Goal: Task Accomplishment & Management: Complete application form

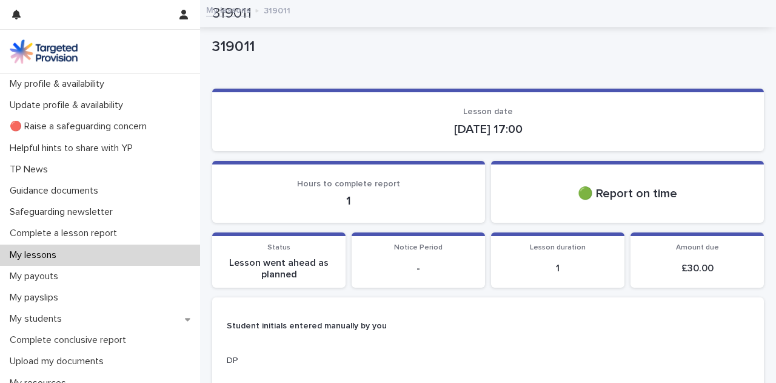
scroll to position [565, 0]
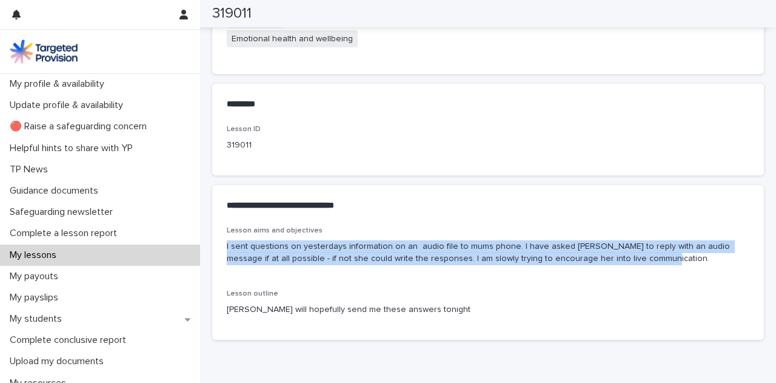
click at [104, 232] on p "Complete a lesson report" at bounding box center [66, 233] width 122 height 12
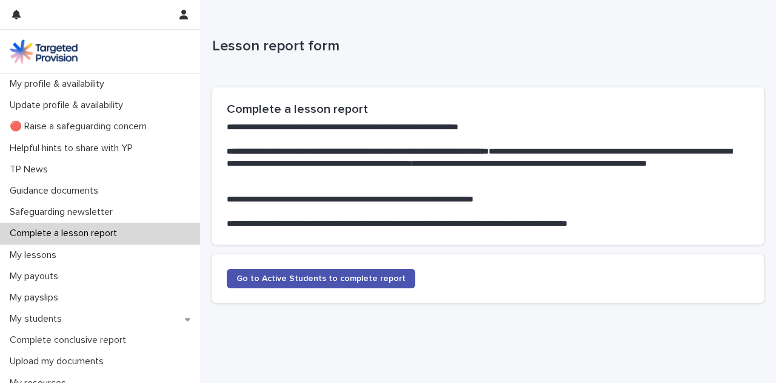
click at [316, 274] on span "Go to Active Students to complete report" at bounding box center [320, 278] width 169 height 8
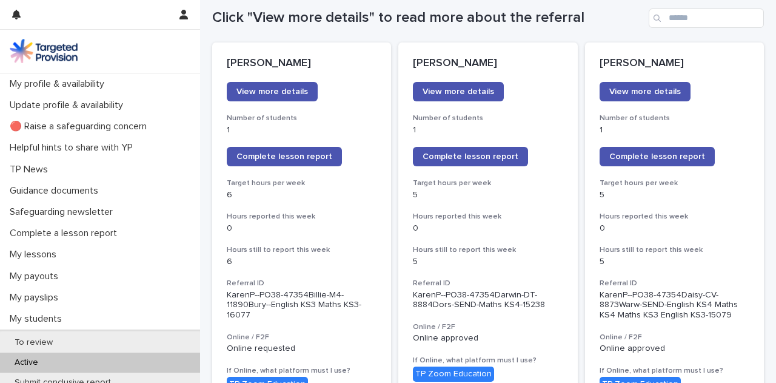
scroll to position [137, 0]
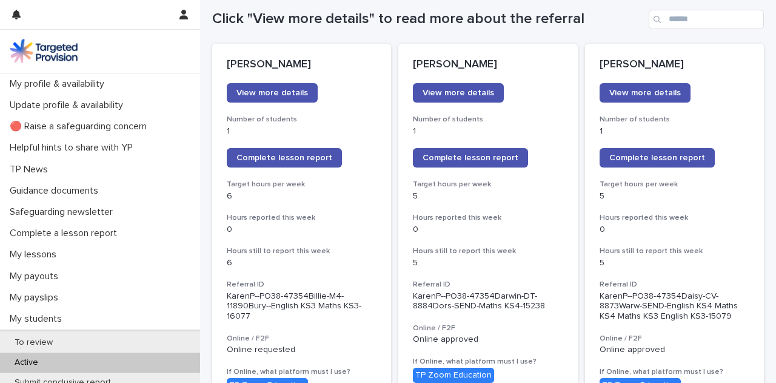
click at [105, 339] on div "To review" at bounding box center [100, 342] width 200 height 20
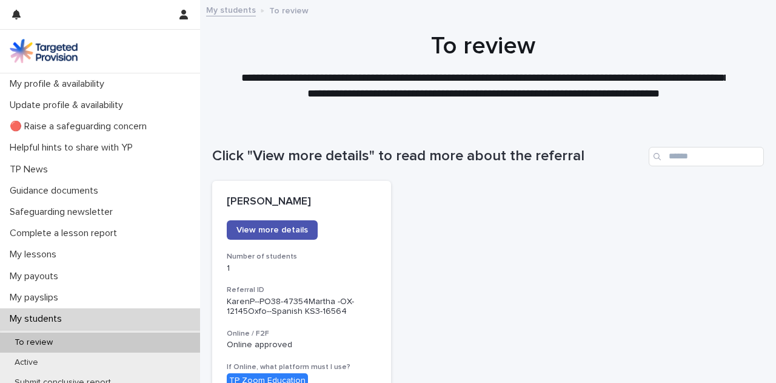
click at [292, 231] on span "View more details" at bounding box center [272, 230] width 72 height 8
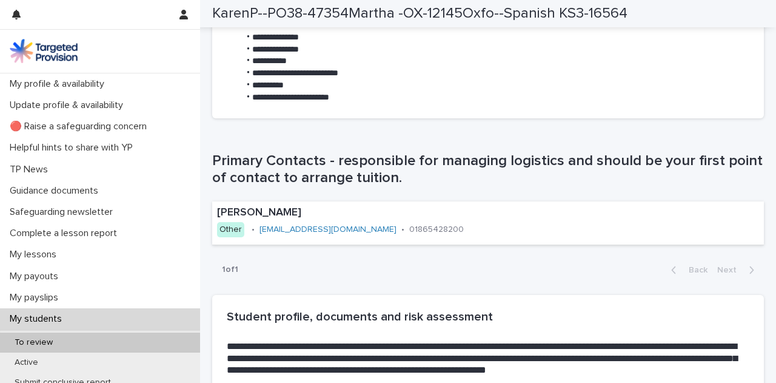
scroll to position [689, 0]
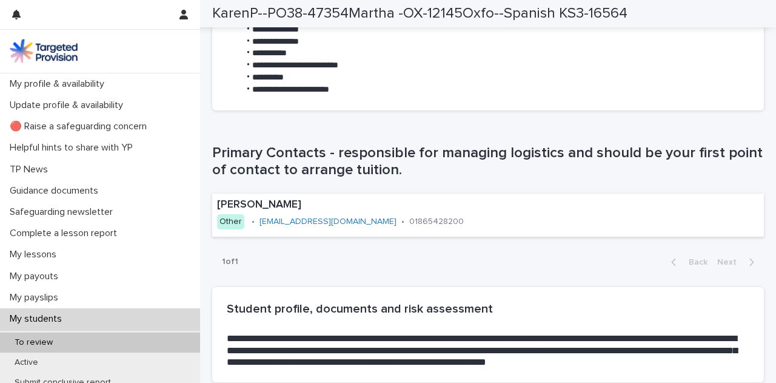
click at [415, 252] on div "1 of 1 Back Next" at bounding box center [488, 262] width 552 height 30
click at [126, 254] on div "My lessons" at bounding box center [100, 254] width 200 height 21
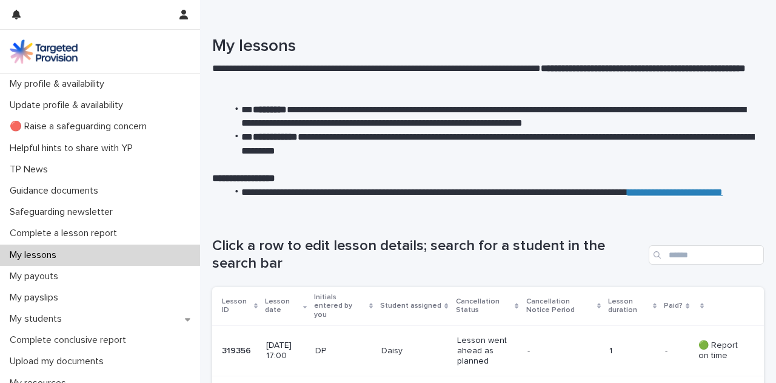
click at [131, 237] on div "Complete a lesson report" at bounding box center [100, 232] width 200 height 21
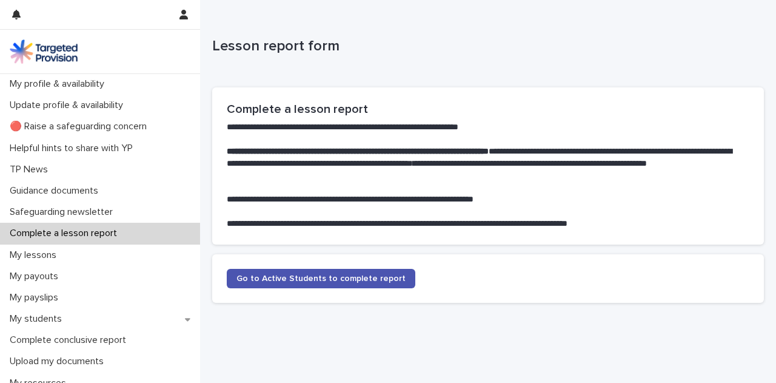
click at [294, 280] on span "Go to Active Students to complete report" at bounding box center [320, 278] width 169 height 8
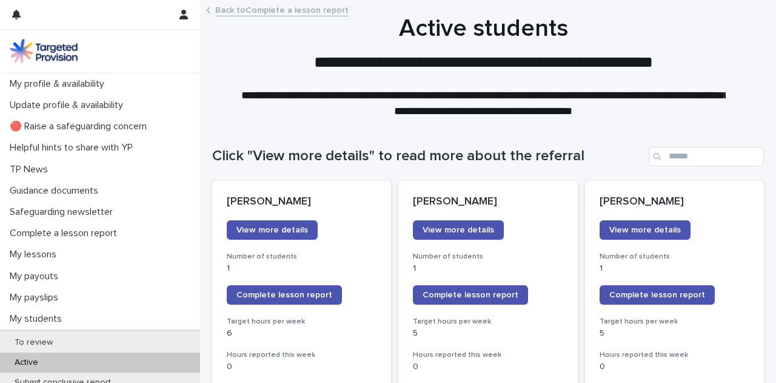
click at [75, 330] on div "To review Active Submit conclusive report On hold" at bounding box center [100, 371] width 200 height 85
click at [79, 341] on div "To review" at bounding box center [100, 342] width 200 height 20
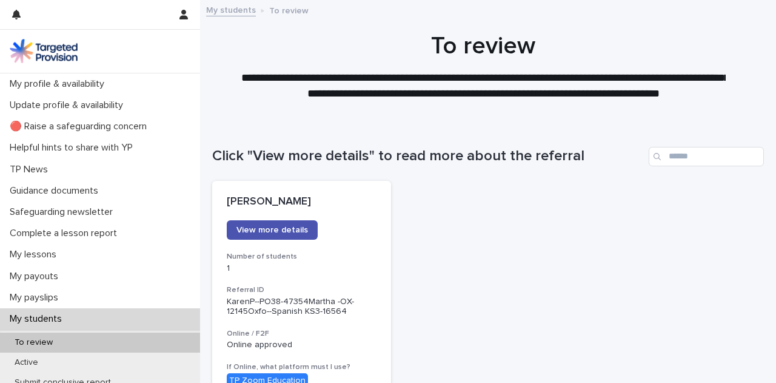
click at [64, 239] on div "Complete a lesson report" at bounding box center [100, 232] width 200 height 21
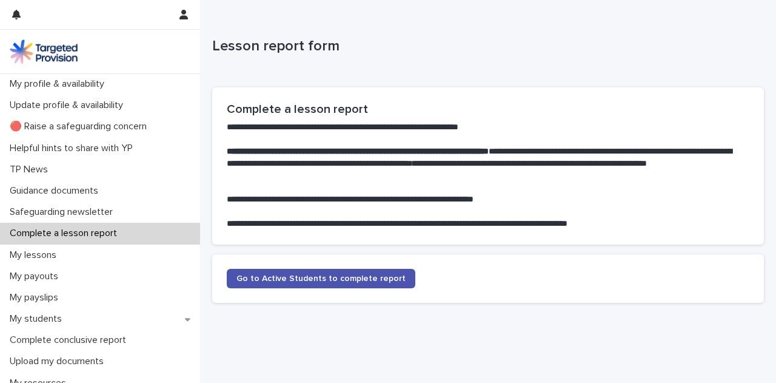
click at [358, 271] on link "Go to Active Students to complete report" at bounding box center [321, 278] width 189 height 19
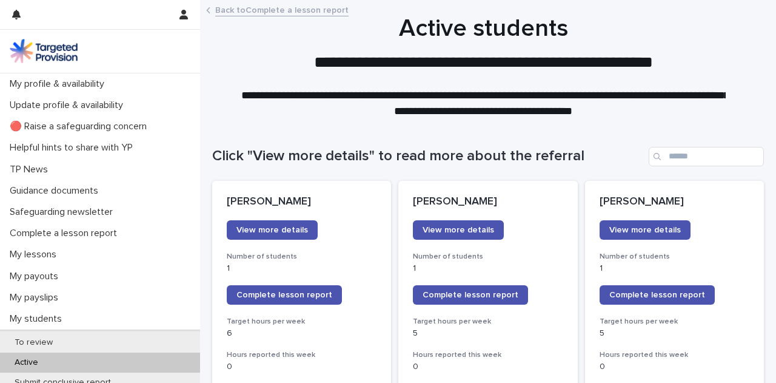
click at [459, 296] on span "Complete lesson report" at bounding box center [471, 294] width 96 height 8
click at [283, 294] on span "Complete lesson report" at bounding box center [284, 294] width 96 height 8
click at [78, 248] on div "My lessons" at bounding box center [100, 254] width 200 height 21
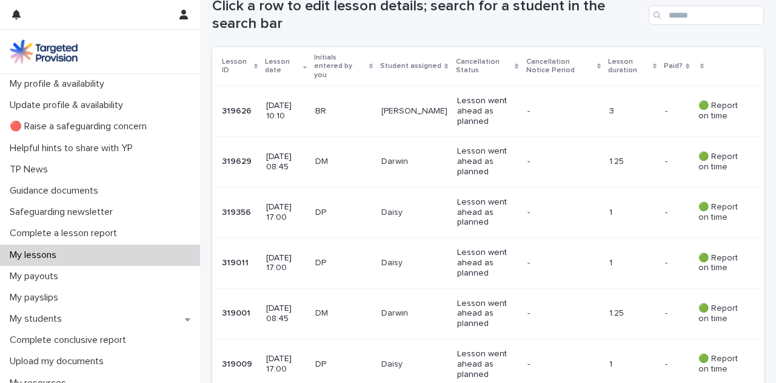
scroll to position [241, 0]
